Goal: Task Accomplishment & Management: Use online tool/utility

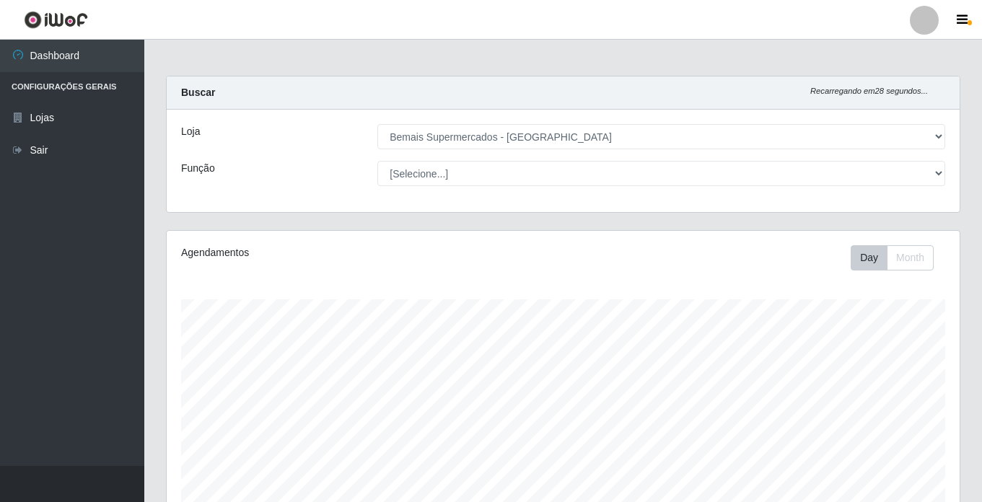
select select "250"
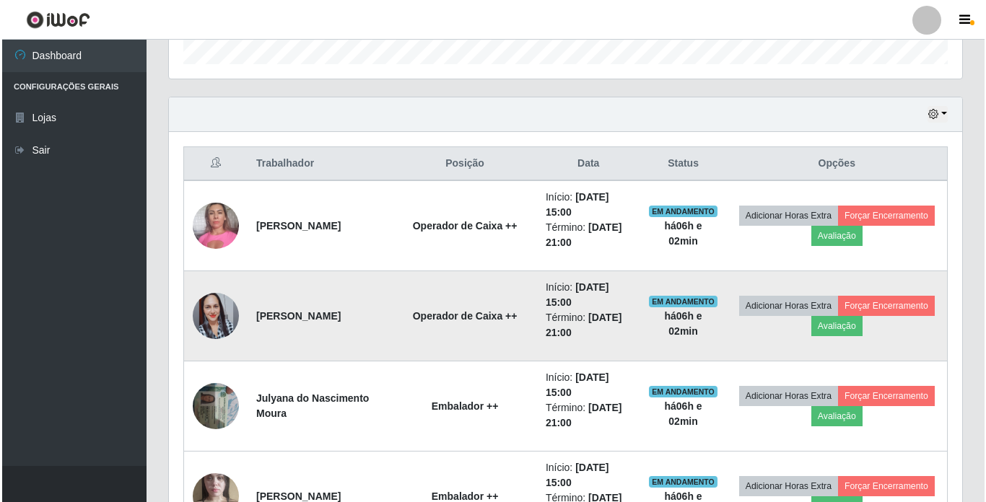
scroll to position [668, 0]
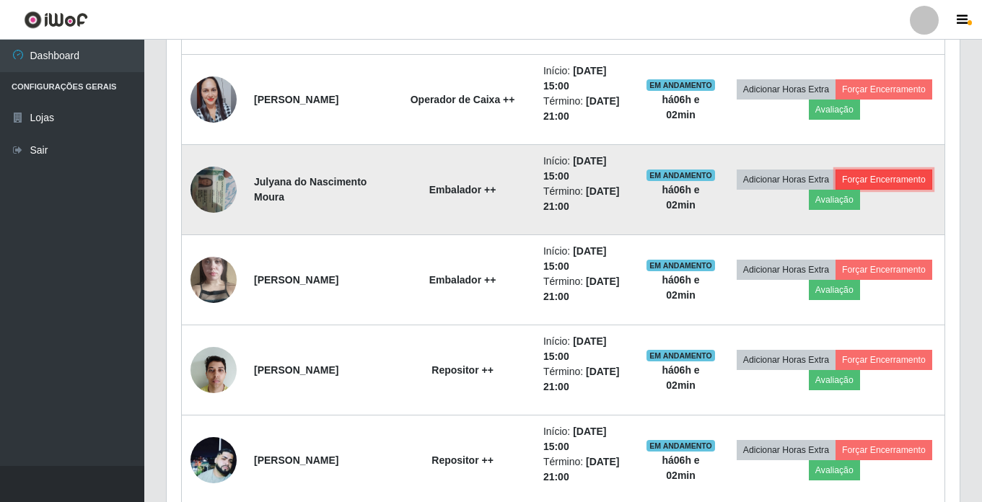
click at [836, 190] on button "Forçar Encerramento" at bounding box center [884, 180] width 97 height 20
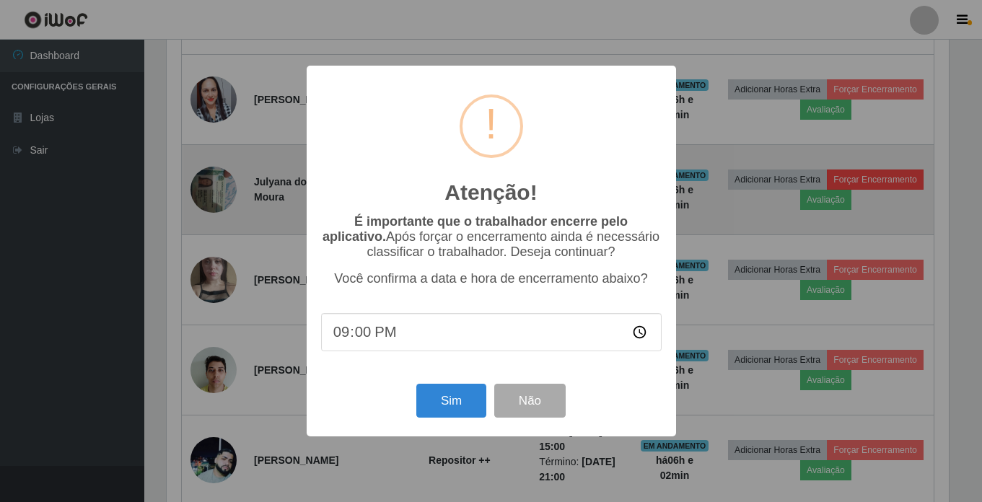
scroll to position [300, 786]
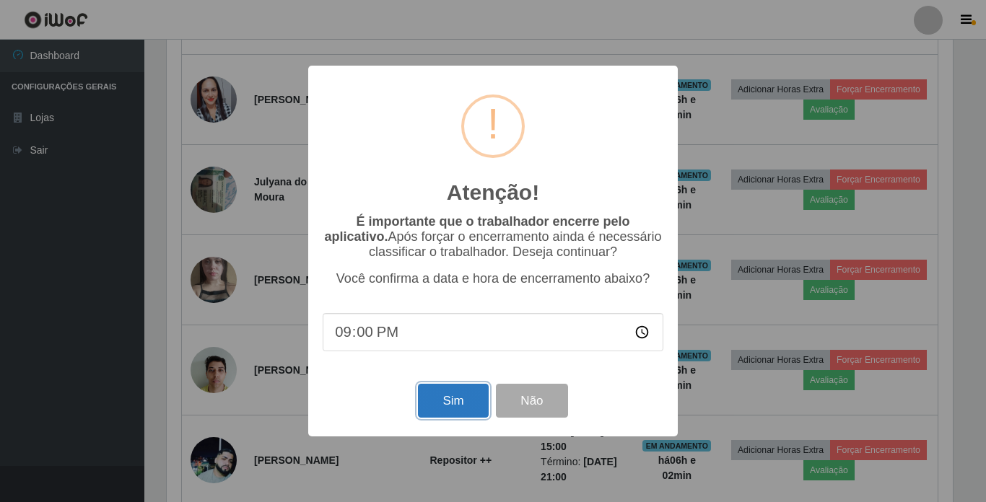
click at [455, 409] on button "Sim" at bounding box center [453, 401] width 70 height 34
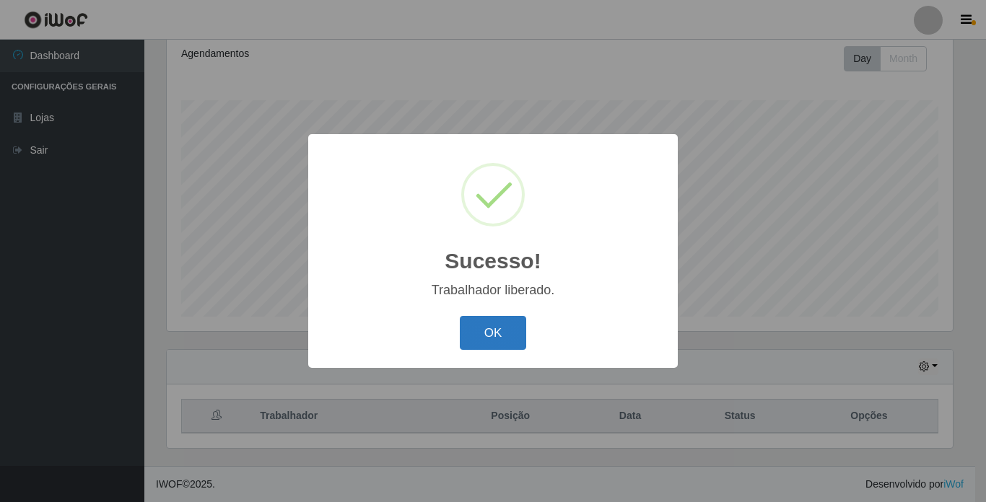
click at [486, 324] on button "OK" at bounding box center [493, 333] width 67 height 34
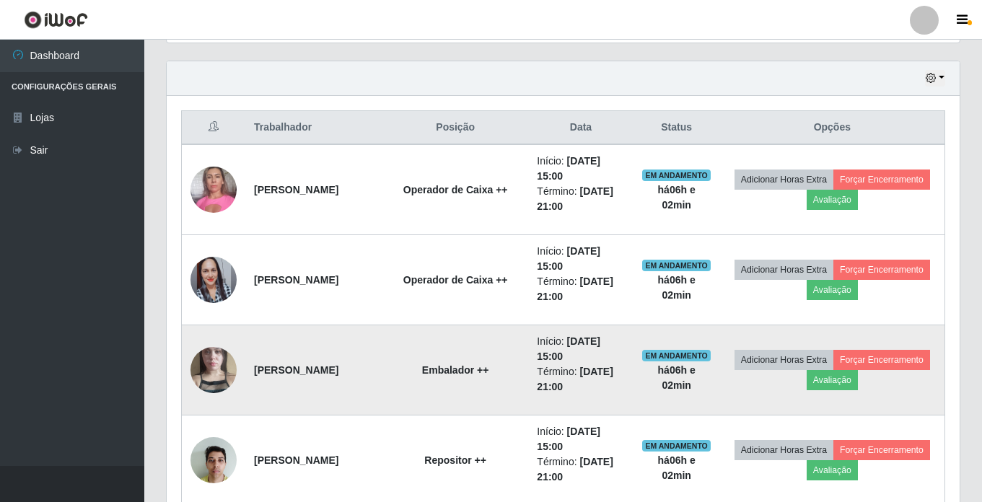
scroll to position [560, 0]
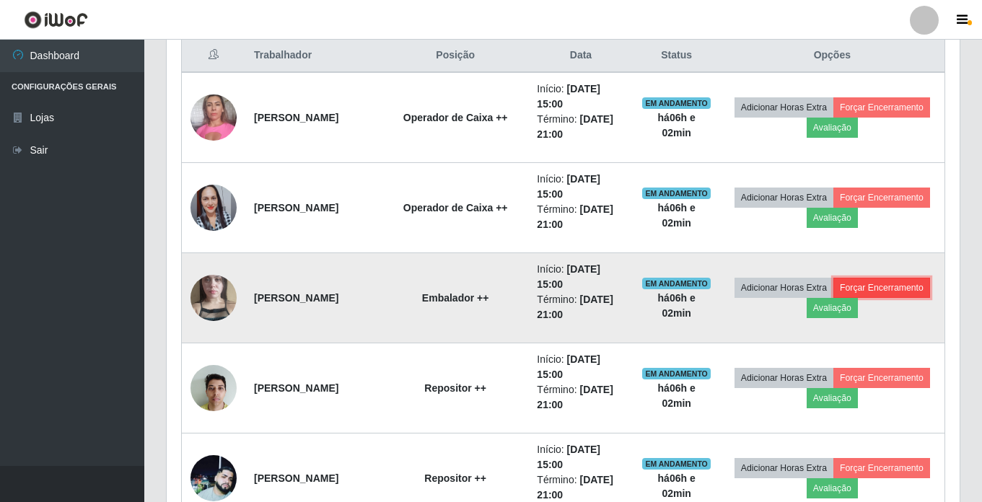
click at [834, 298] on button "Forçar Encerramento" at bounding box center [882, 288] width 97 height 20
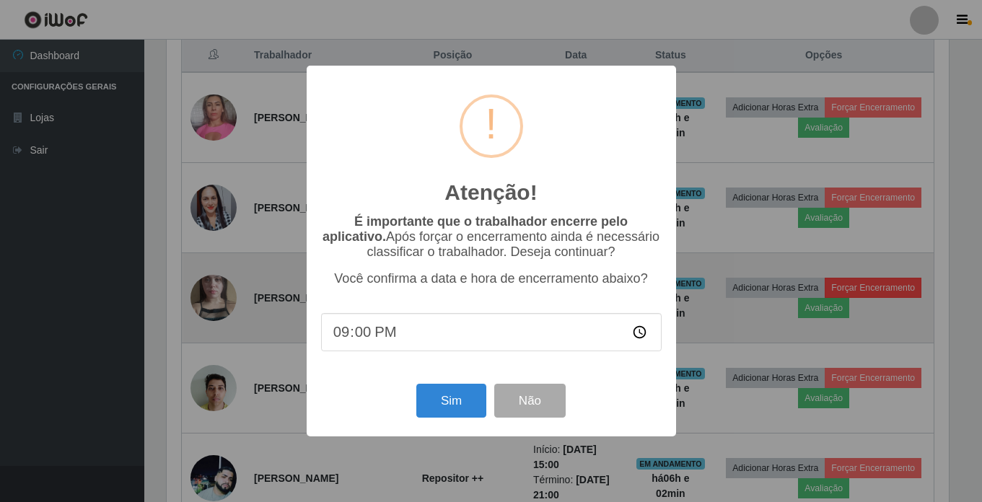
scroll to position [300, 786]
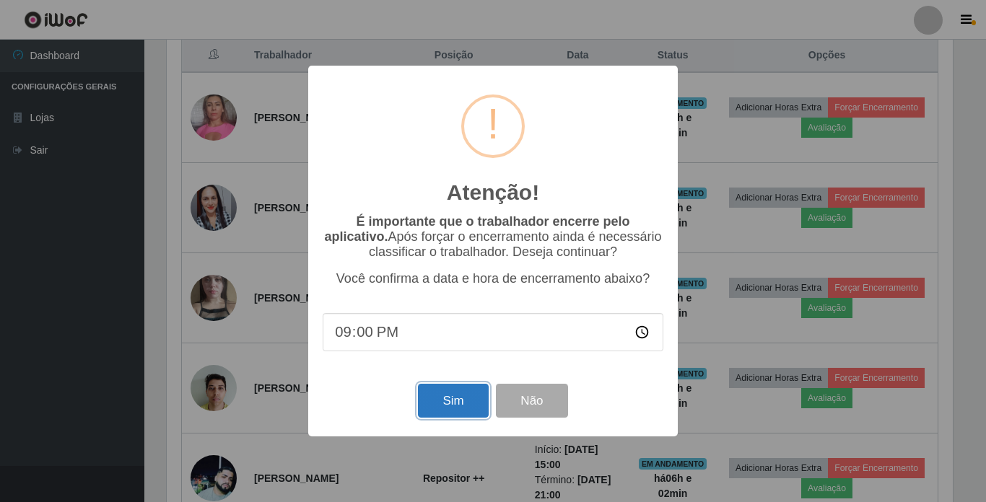
click at [460, 401] on button "Sim" at bounding box center [453, 401] width 70 height 34
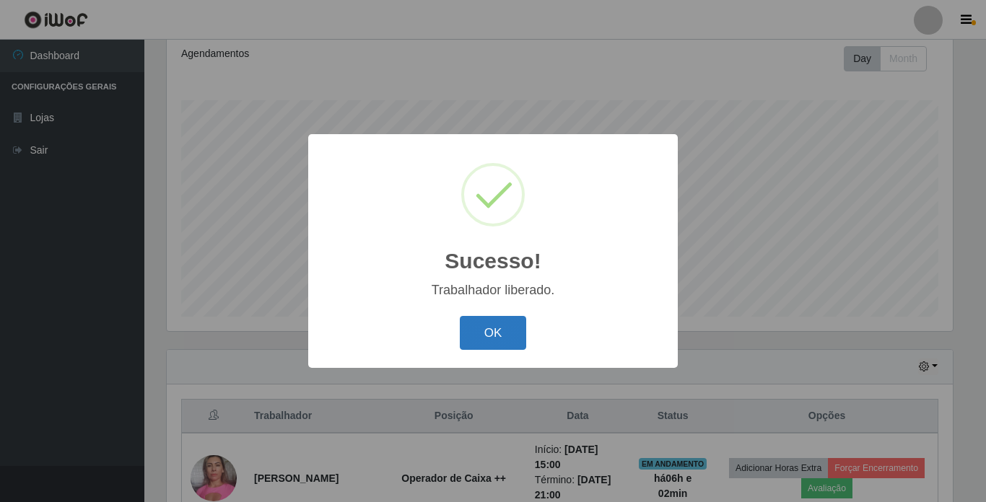
click at [502, 329] on button "OK" at bounding box center [493, 333] width 67 height 34
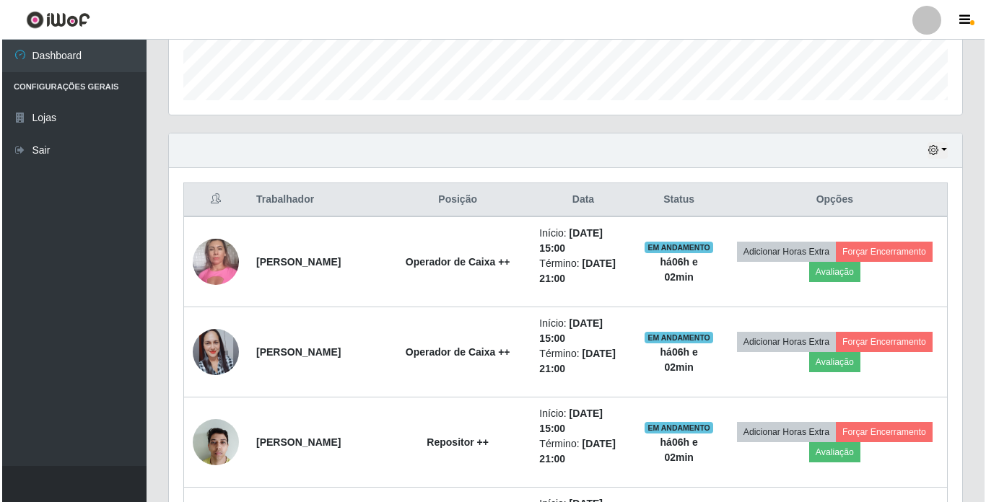
scroll to position [488, 0]
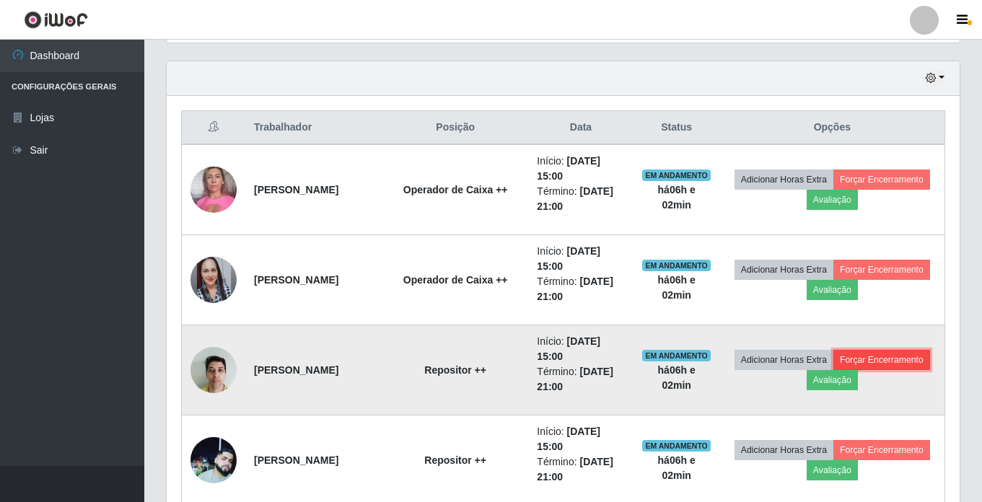
click at [834, 370] on button "Forçar Encerramento" at bounding box center [882, 360] width 97 height 20
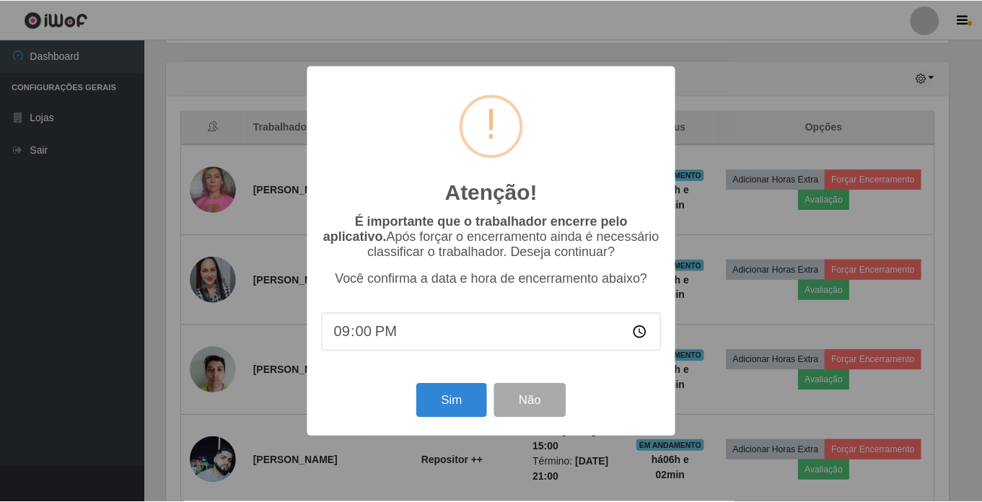
scroll to position [300, 786]
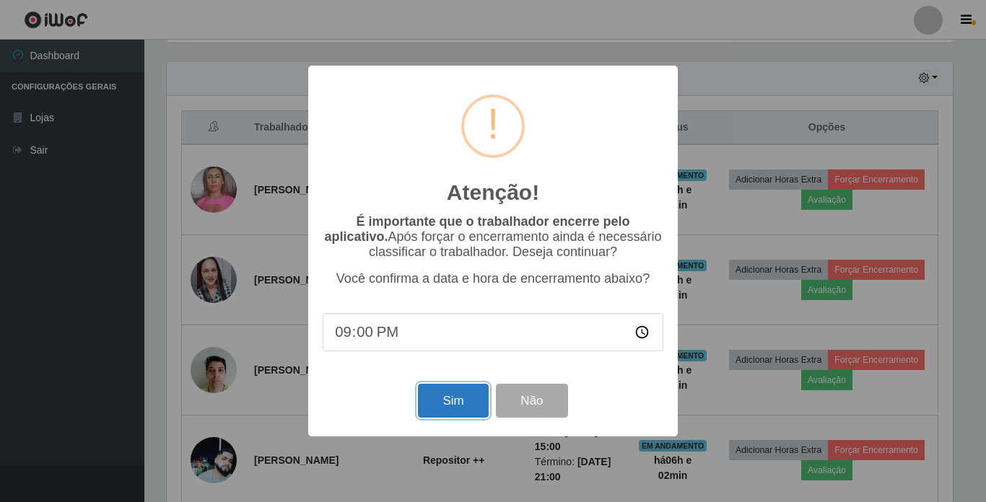
click at [445, 402] on button "Sim" at bounding box center [453, 401] width 70 height 34
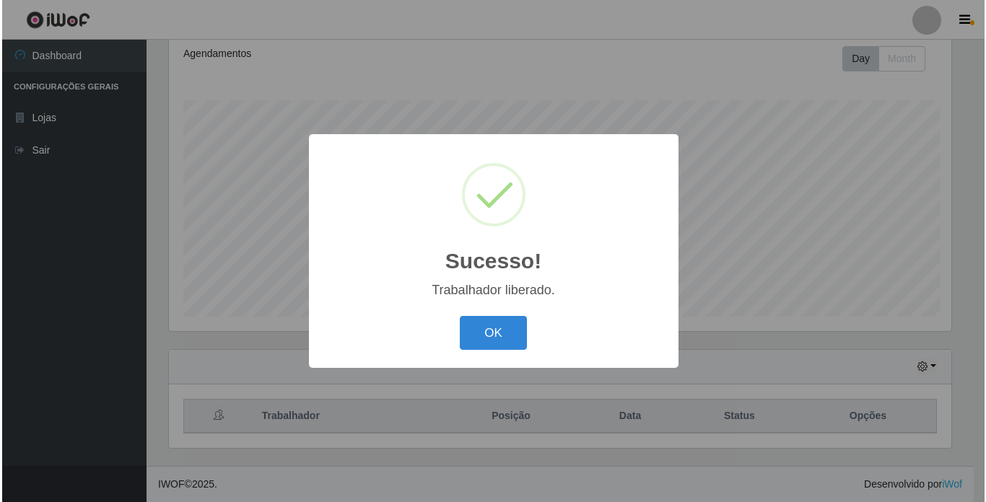
scroll to position [0, 0]
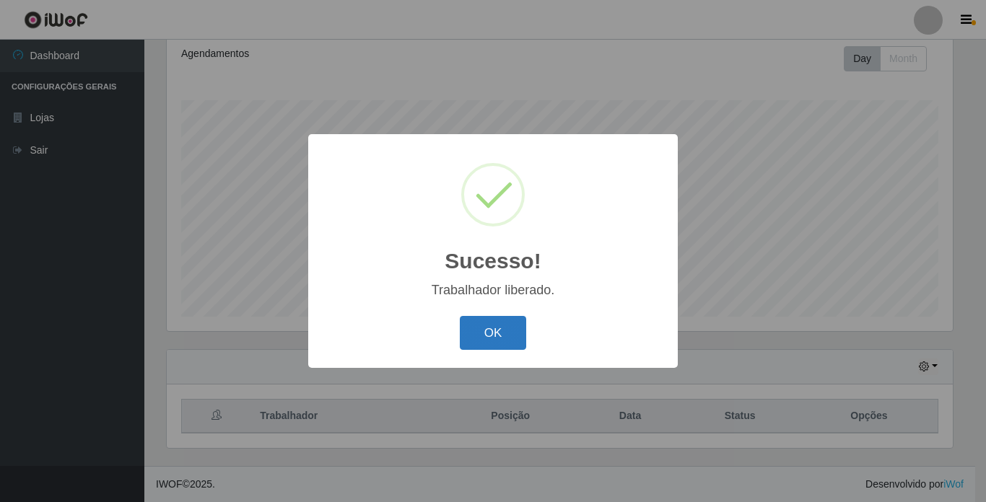
click at [488, 331] on button "OK" at bounding box center [493, 333] width 67 height 34
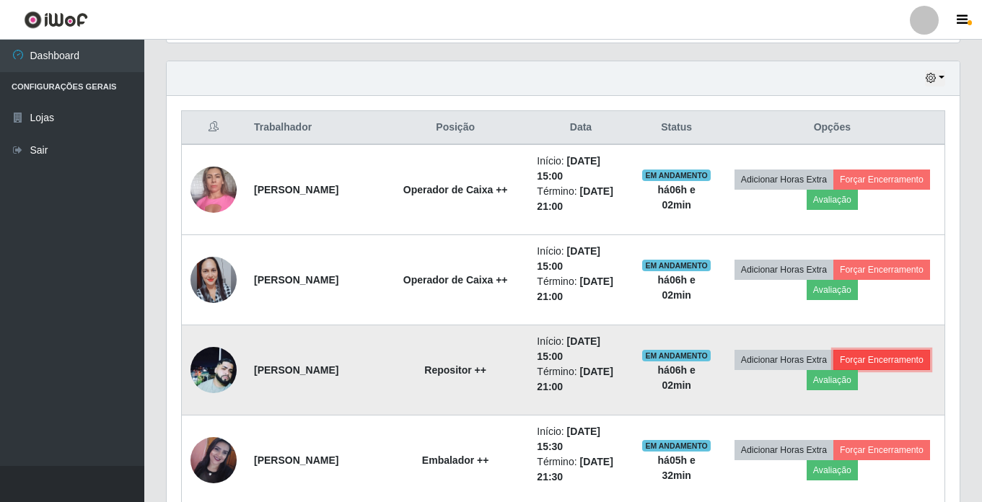
click at [834, 370] on button "Forçar Encerramento" at bounding box center [882, 360] width 97 height 20
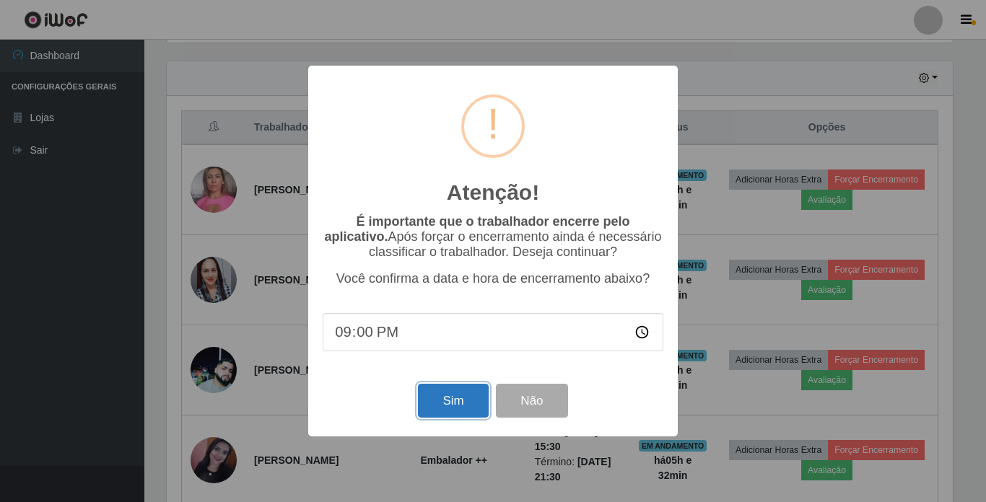
click at [466, 400] on button "Sim" at bounding box center [453, 401] width 70 height 34
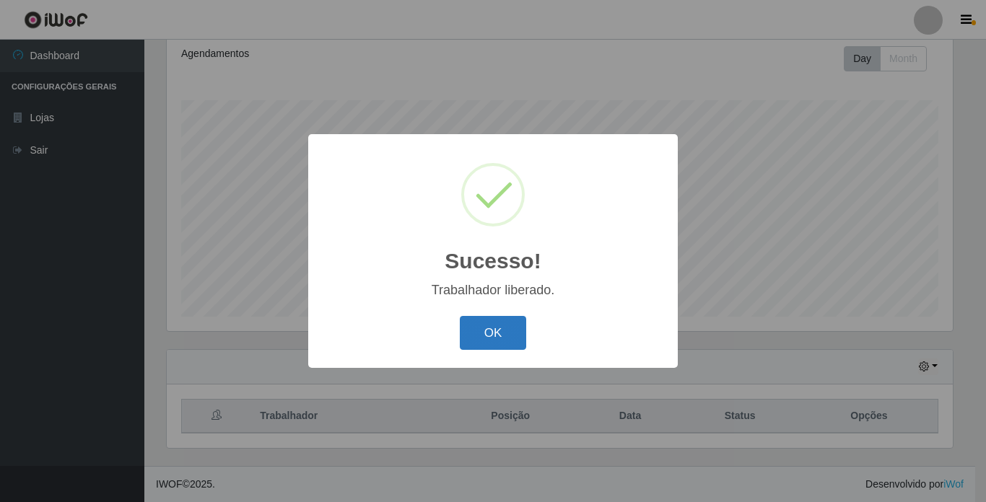
click at [485, 333] on button "OK" at bounding box center [493, 333] width 67 height 34
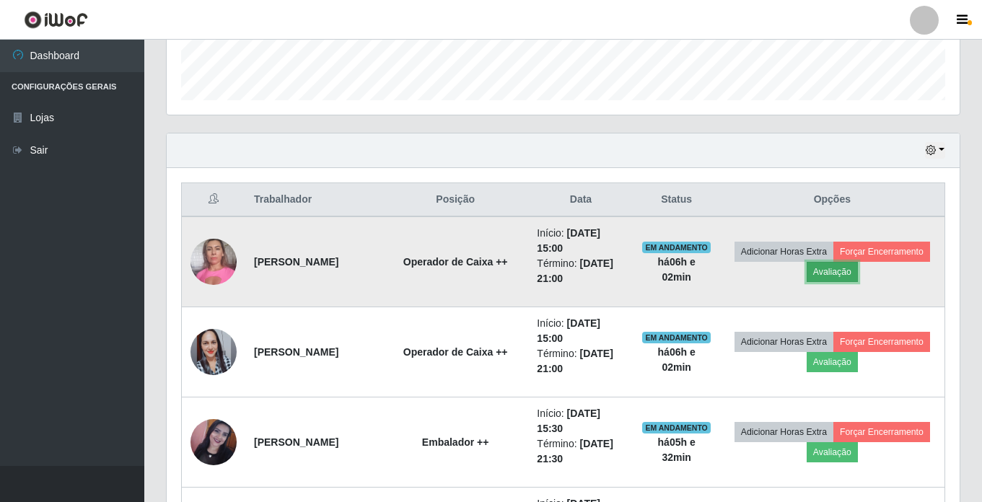
click at [858, 271] on button "Avaliação" at bounding box center [832, 272] width 51 height 20
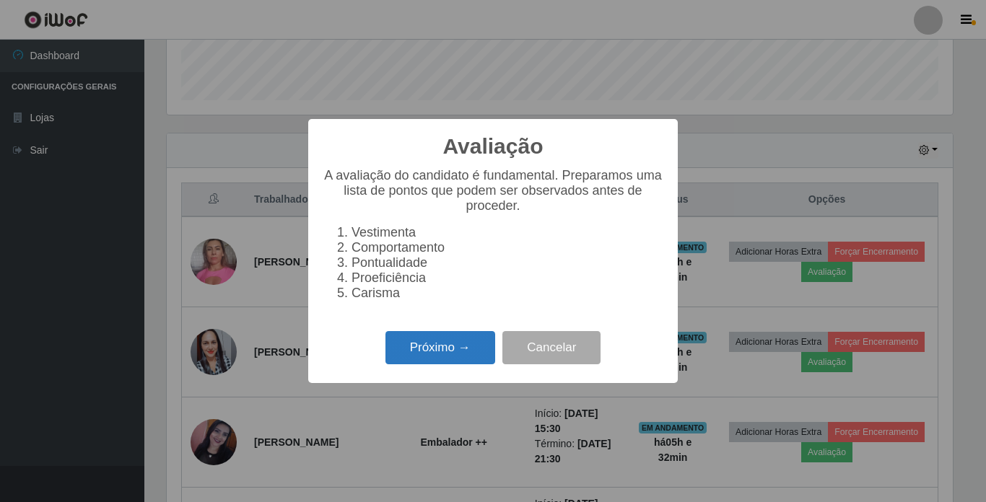
click at [440, 354] on button "Próximo →" at bounding box center [440, 348] width 110 height 34
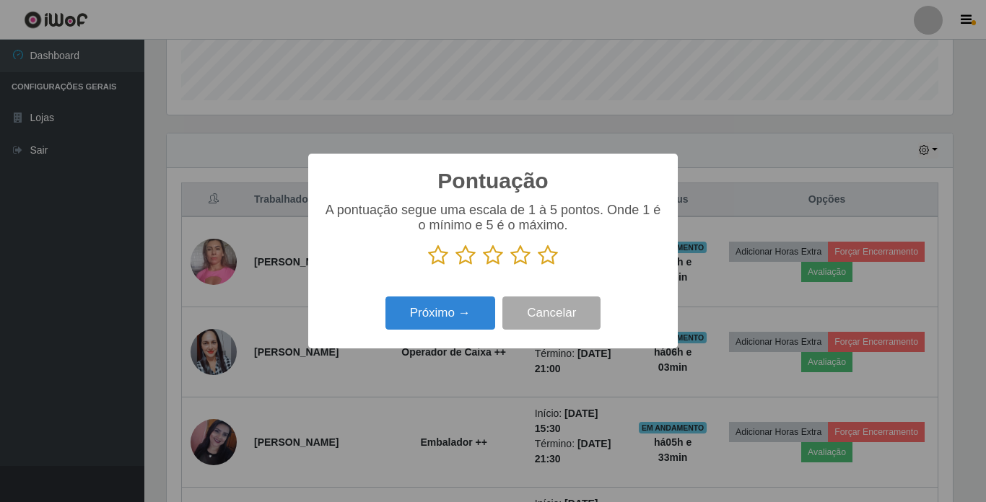
click at [543, 256] on icon at bounding box center [548, 256] width 20 height 22
click at [538, 266] on input "radio" at bounding box center [538, 266] width 0 height 0
click at [453, 303] on button "Próximo →" at bounding box center [440, 314] width 110 height 34
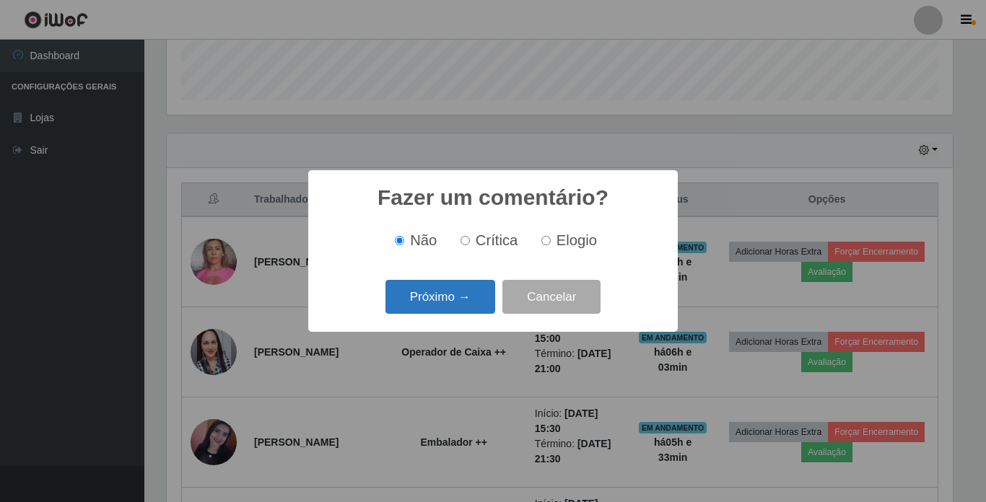
click at [453, 295] on button "Próximo →" at bounding box center [440, 297] width 110 height 34
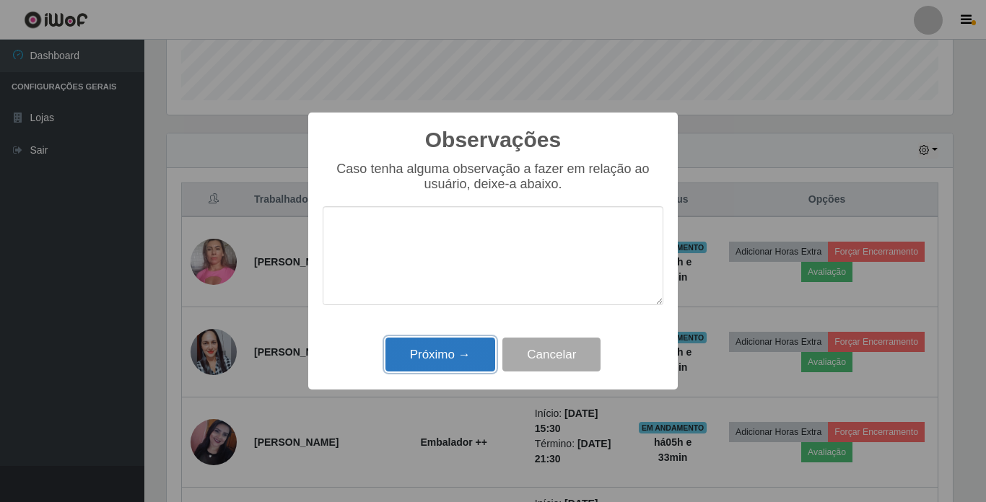
click at [447, 352] on button "Próximo →" at bounding box center [440, 355] width 110 height 34
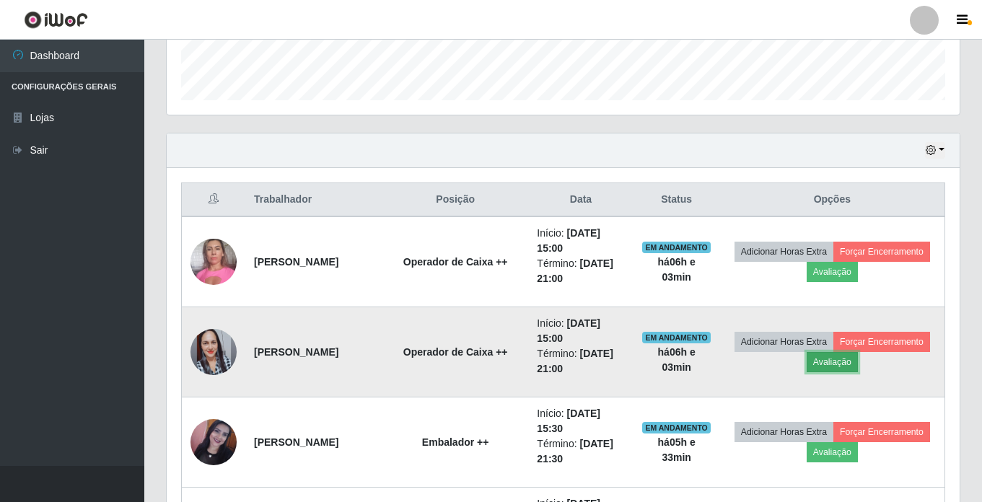
click at [858, 362] on button "Avaliação" at bounding box center [832, 362] width 51 height 20
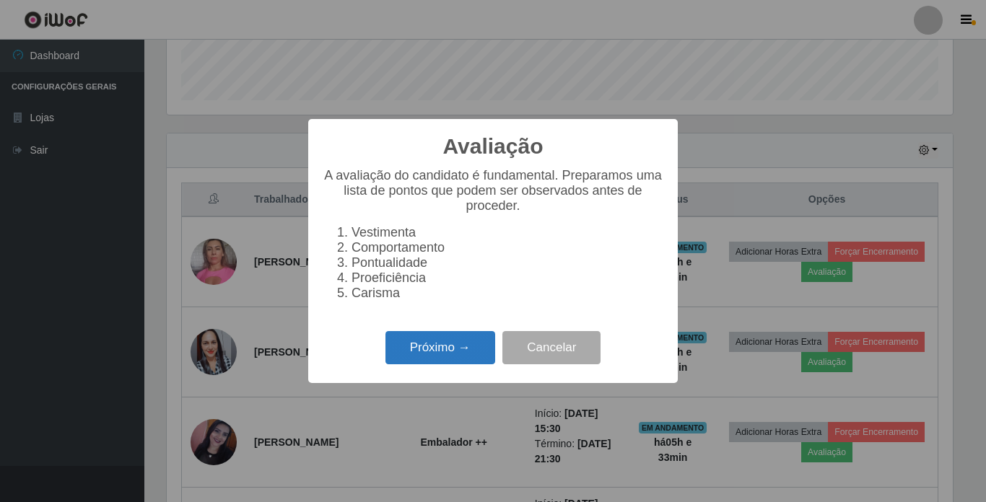
click at [453, 364] on button "Próximo →" at bounding box center [440, 348] width 110 height 34
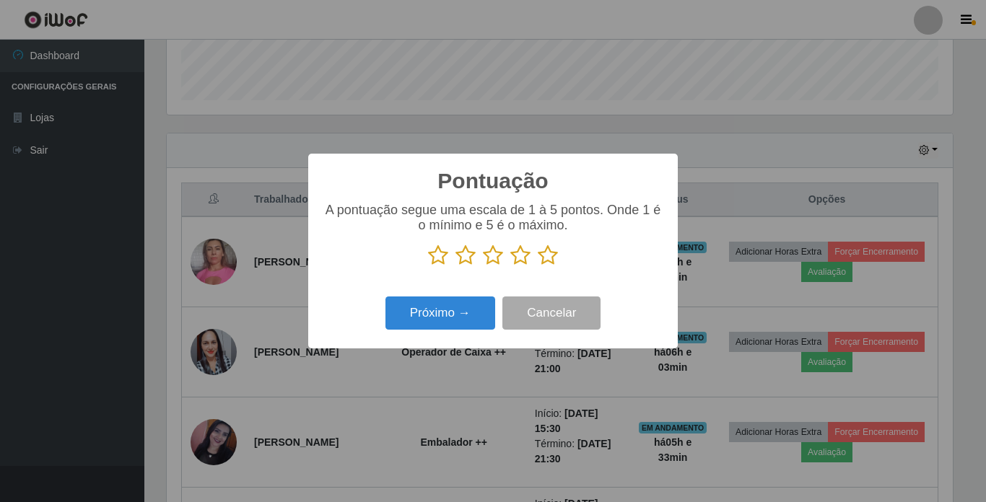
click at [548, 260] on icon at bounding box center [548, 256] width 20 height 22
click at [538, 266] on input "radio" at bounding box center [538, 266] width 0 height 0
click at [442, 315] on button "Próximo →" at bounding box center [440, 314] width 110 height 34
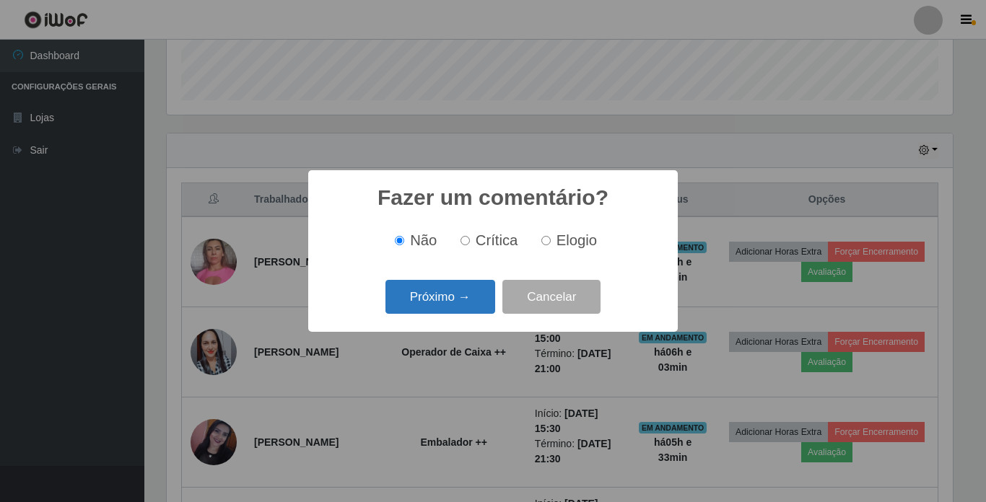
click at [460, 300] on button "Próximo →" at bounding box center [440, 297] width 110 height 34
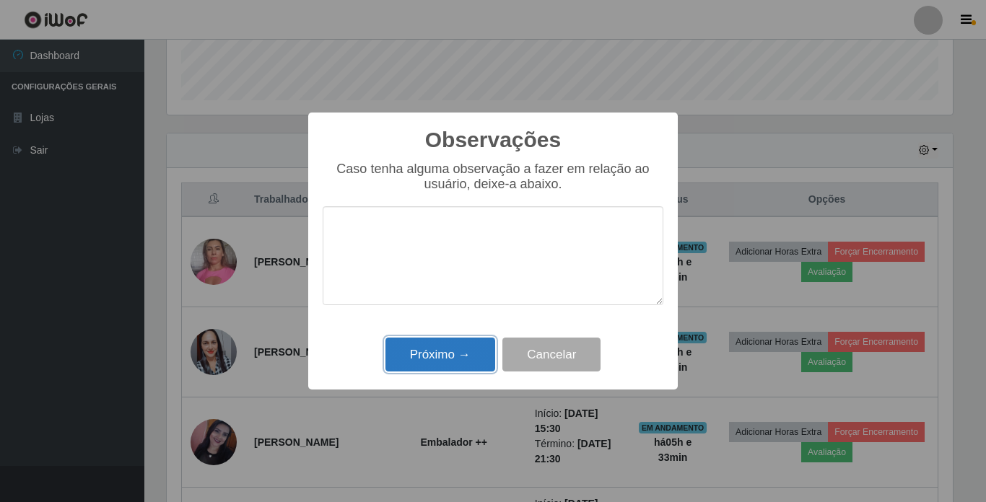
click at [449, 344] on button "Próximo →" at bounding box center [440, 355] width 110 height 34
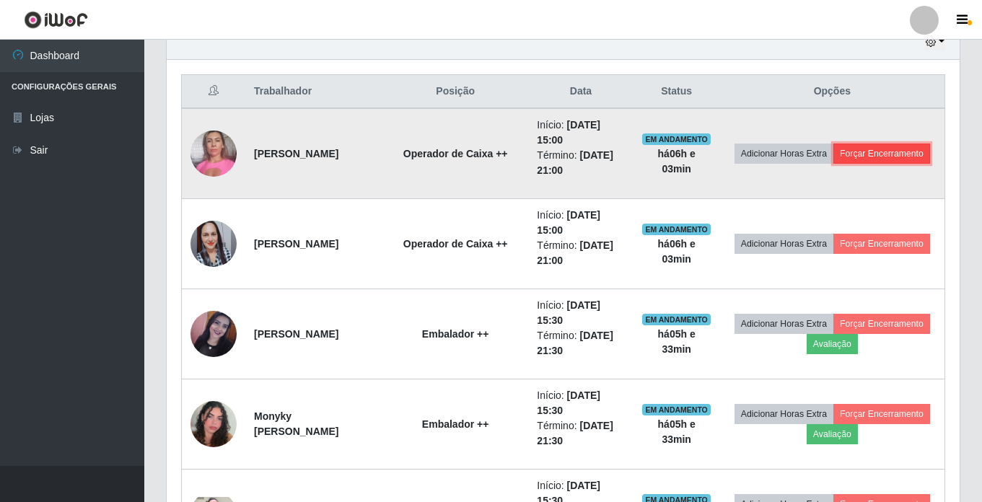
click at [837, 154] on button "Forçar Encerramento" at bounding box center [882, 154] width 97 height 20
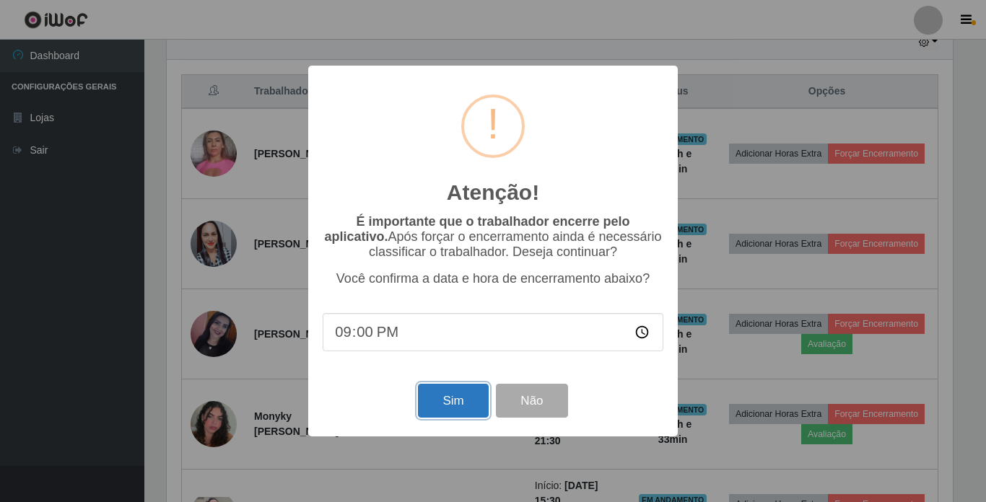
click at [454, 396] on button "Sim" at bounding box center [453, 401] width 70 height 34
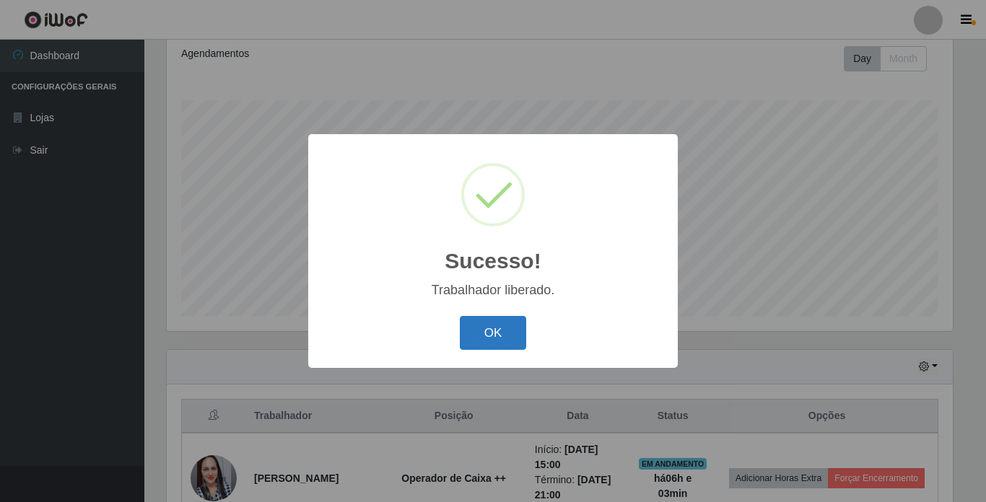
click at [494, 332] on button "OK" at bounding box center [493, 333] width 67 height 34
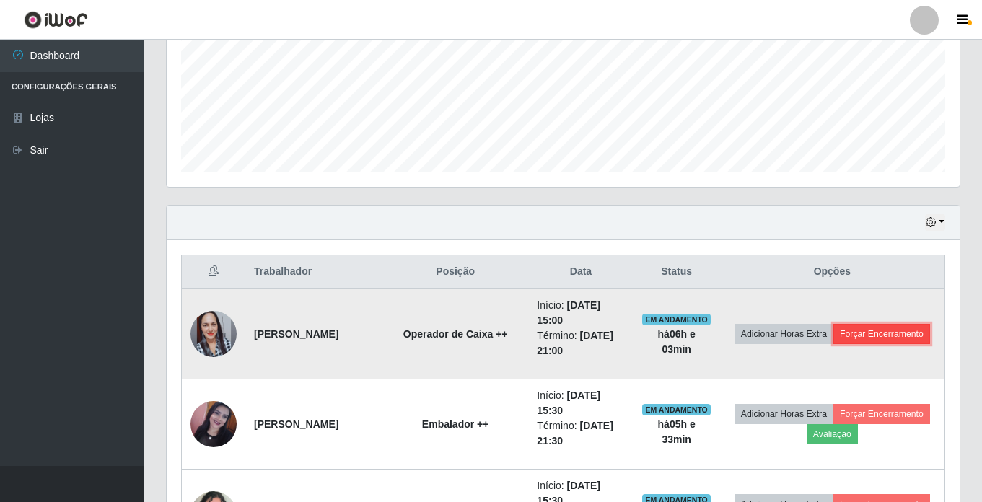
click at [839, 344] on button "Forçar Encerramento" at bounding box center [882, 334] width 97 height 20
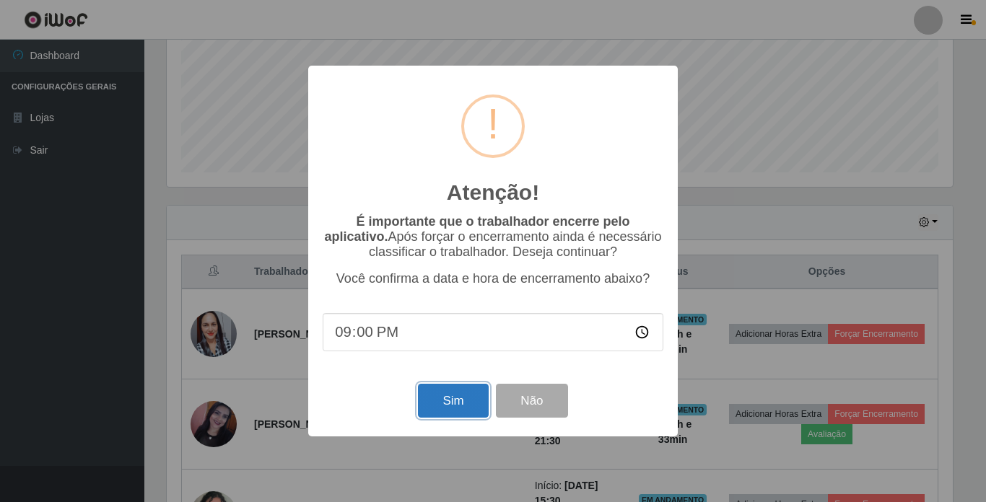
click at [457, 398] on button "Sim" at bounding box center [453, 401] width 70 height 34
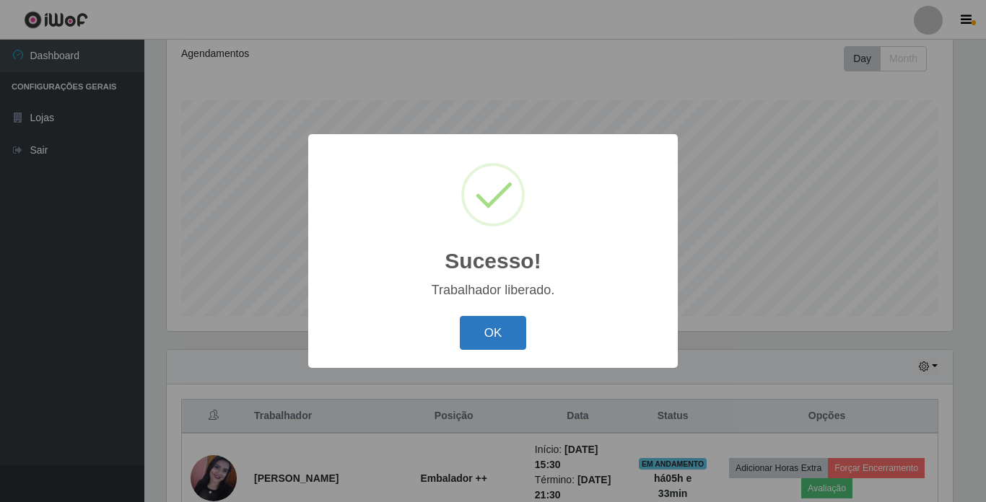
click at [489, 331] on button "OK" at bounding box center [493, 333] width 67 height 34
